Goal: Navigation & Orientation: Find specific page/section

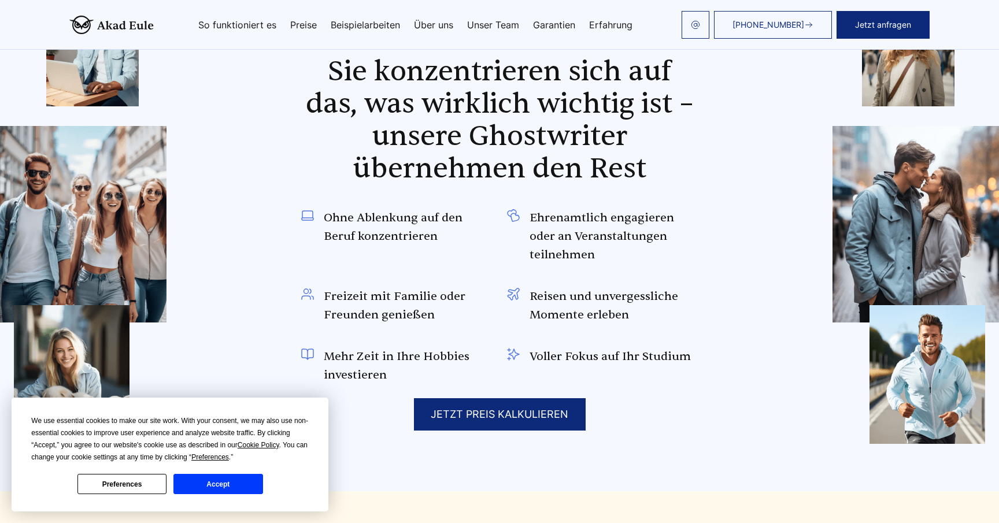
scroll to position [989, 0]
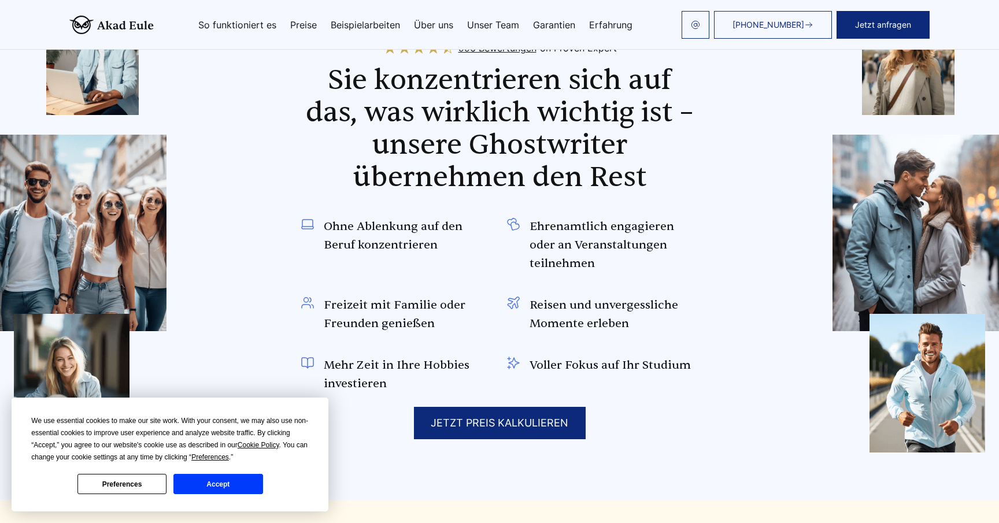
click at [237, 484] on button "Accept" at bounding box center [217, 484] width 89 height 20
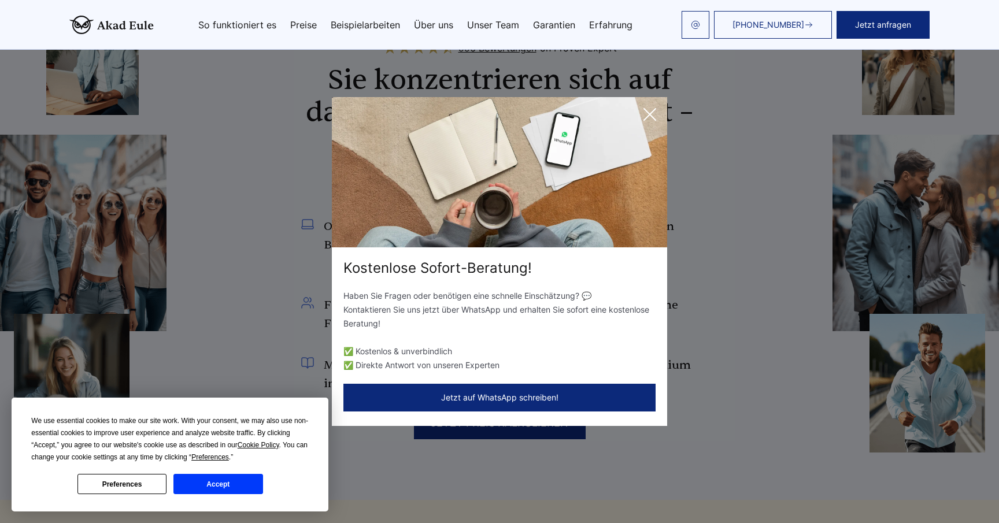
click at [655, 136] on img at bounding box center [499, 172] width 335 height 150
click at [655, 121] on icon at bounding box center [649, 114] width 23 height 23
